Goal: Information Seeking & Learning: Learn about a topic

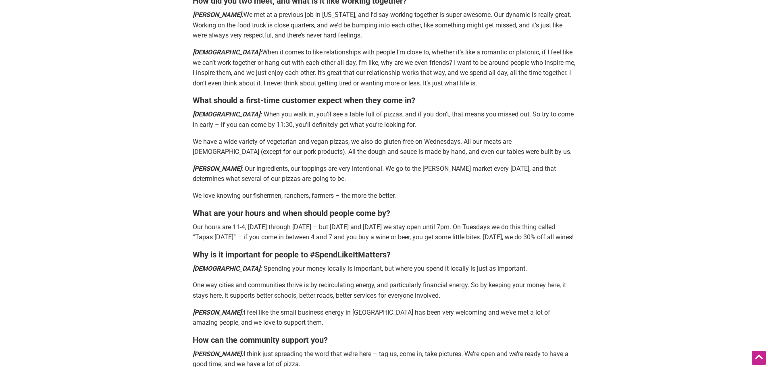
scroll to position [1344, 0]
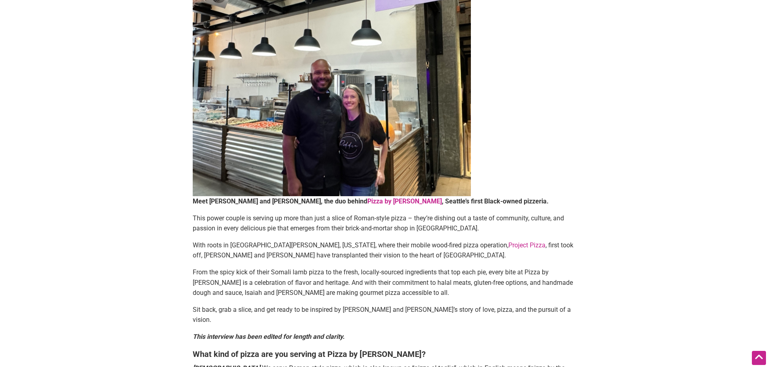
scroll to position [81, 0]
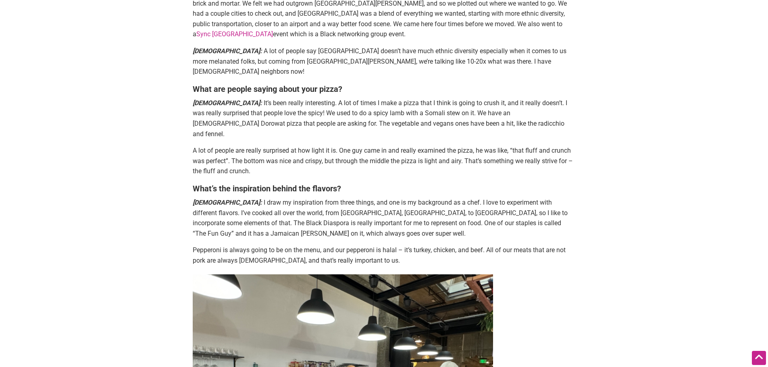
scroll to position [928, 0]
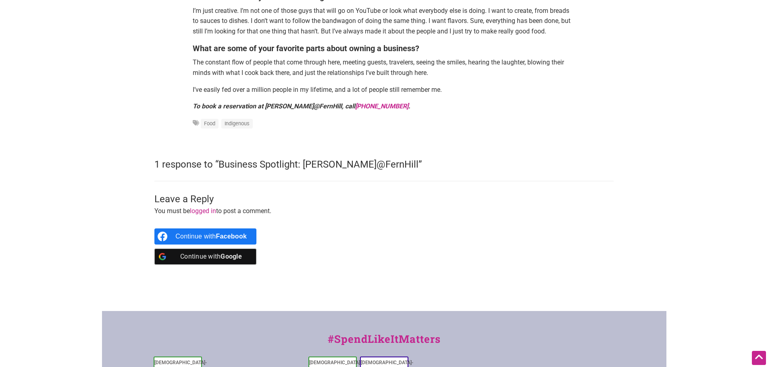
scroll to position [1412, 0]
